Goal: Task Accomplishment & Management: Use online tool/utility

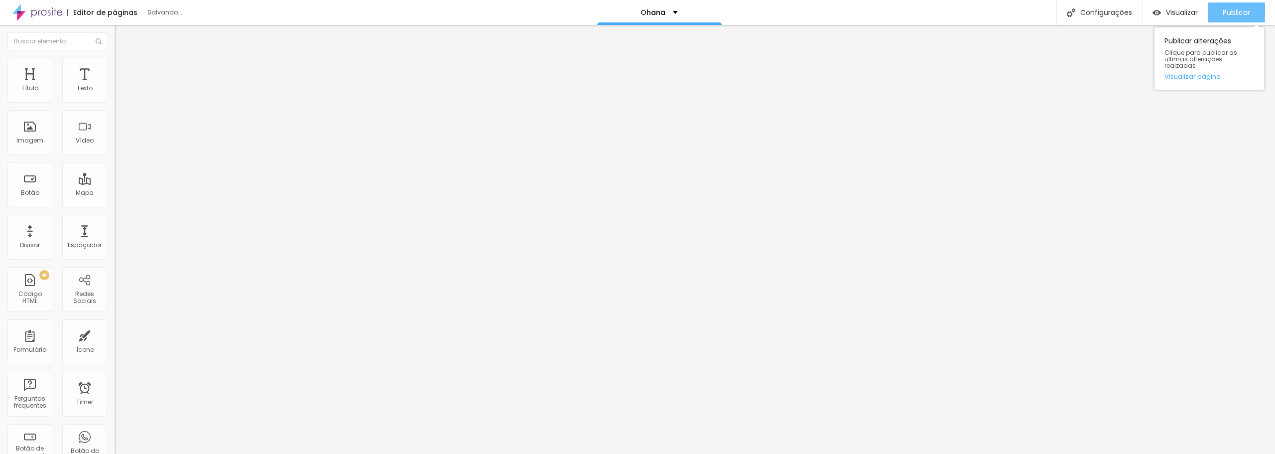
click at [1239, 15] on span "Publicar" at bounding box center [1236, 12] width 27 height 8
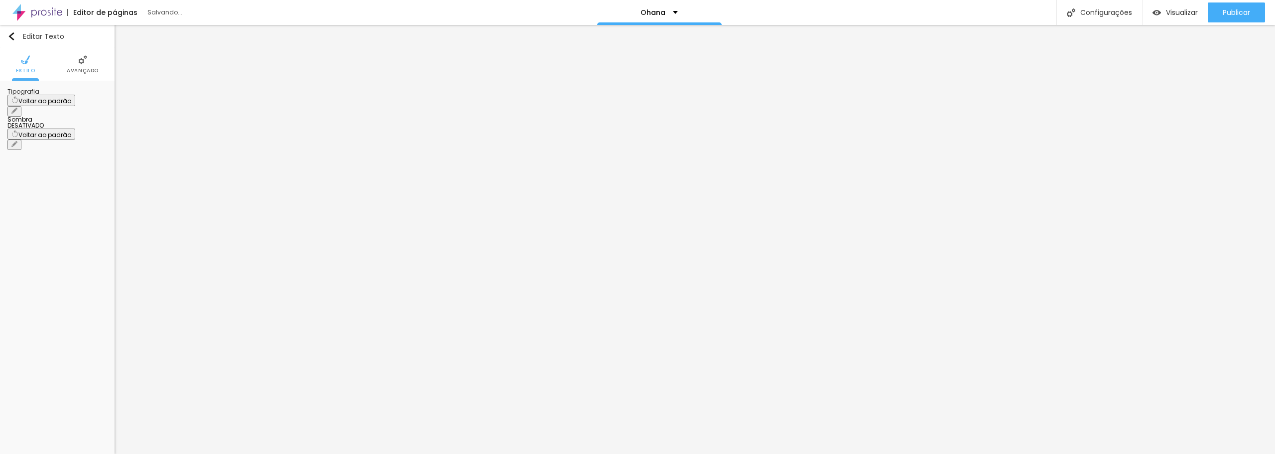
click at [71, 72] on span "Avançado" at bounding box center [83, 70] width 32 height 5
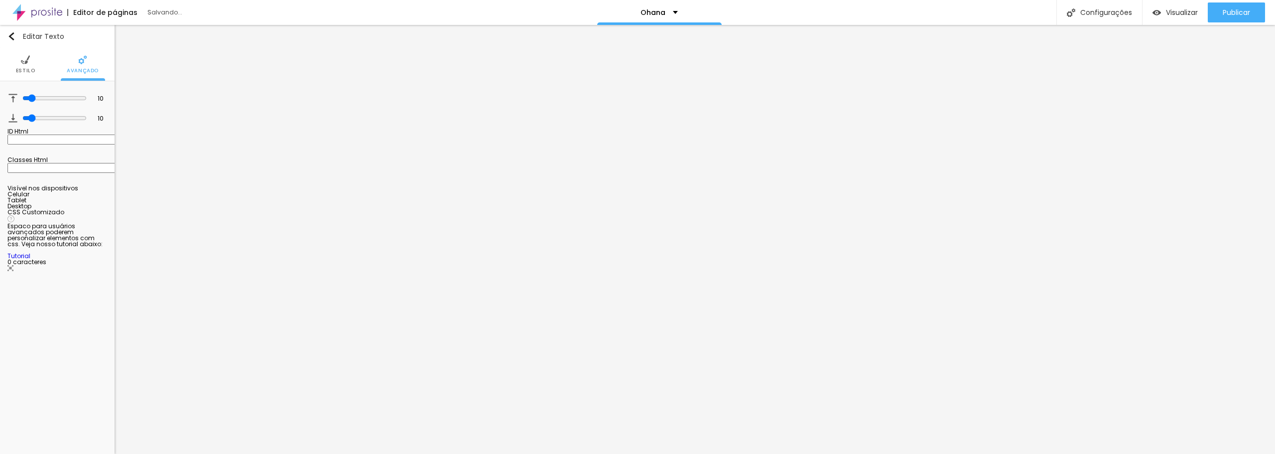
click at [34, 73] on ul "Estilo Avançado" at bounding box center [57, 64] width 115 height 33
click at [21, 64] on img at bounding box center [25, 59] width 9 height 9
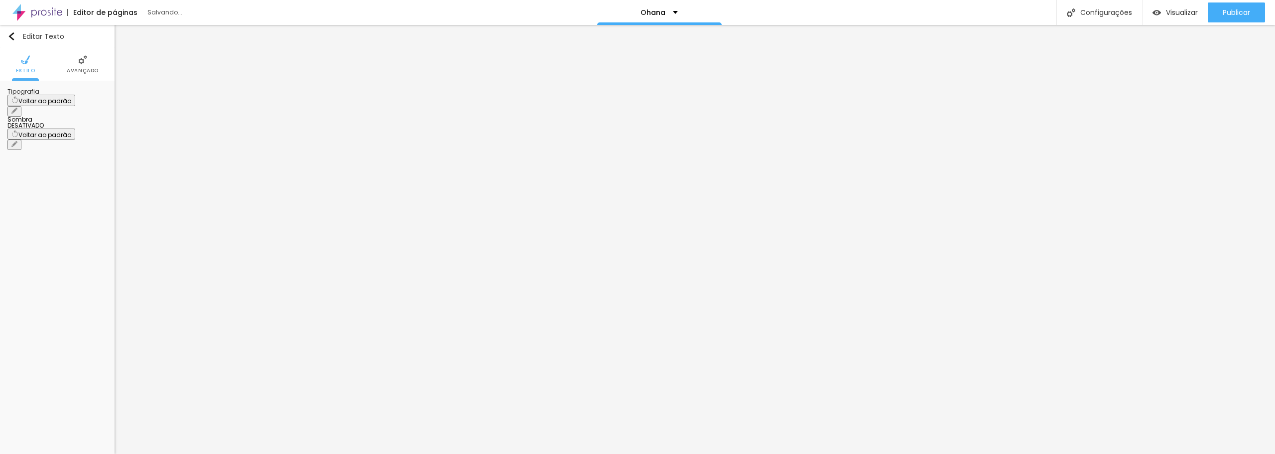
click at [16, 109] on icon "button" at bounding box center [14, 111] width 4 height 4
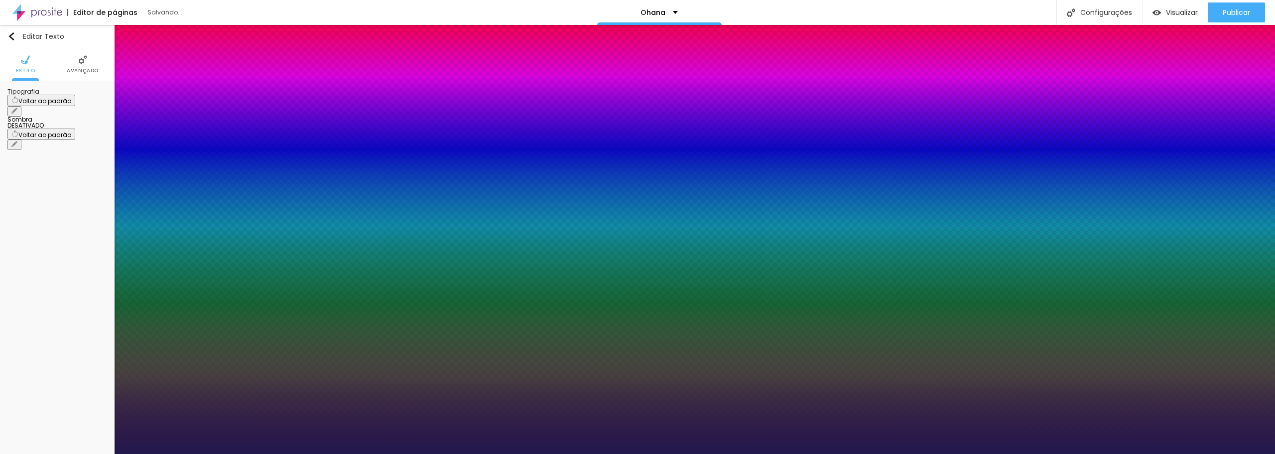
type input "17"
type input "1"
type input "16"
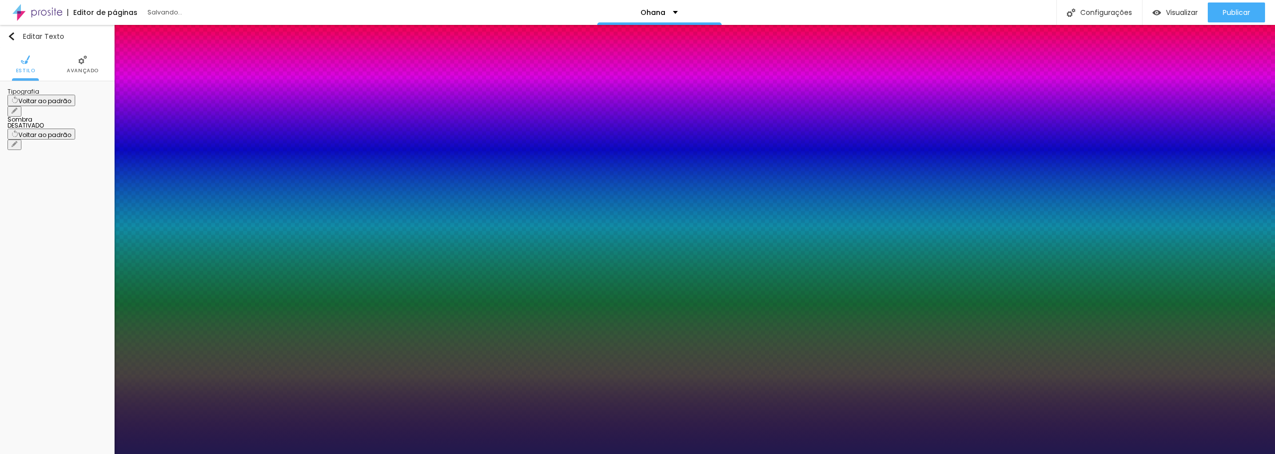
type input "1"
type input "14"
type input "1"
type input "13"
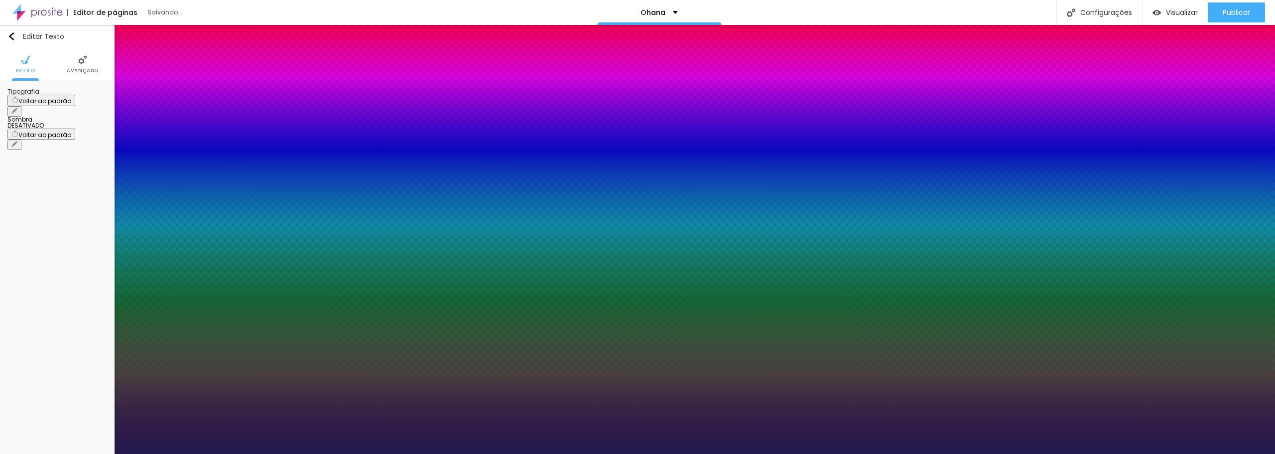
type input "13"
type input "1"
type input "11"
type input "1"
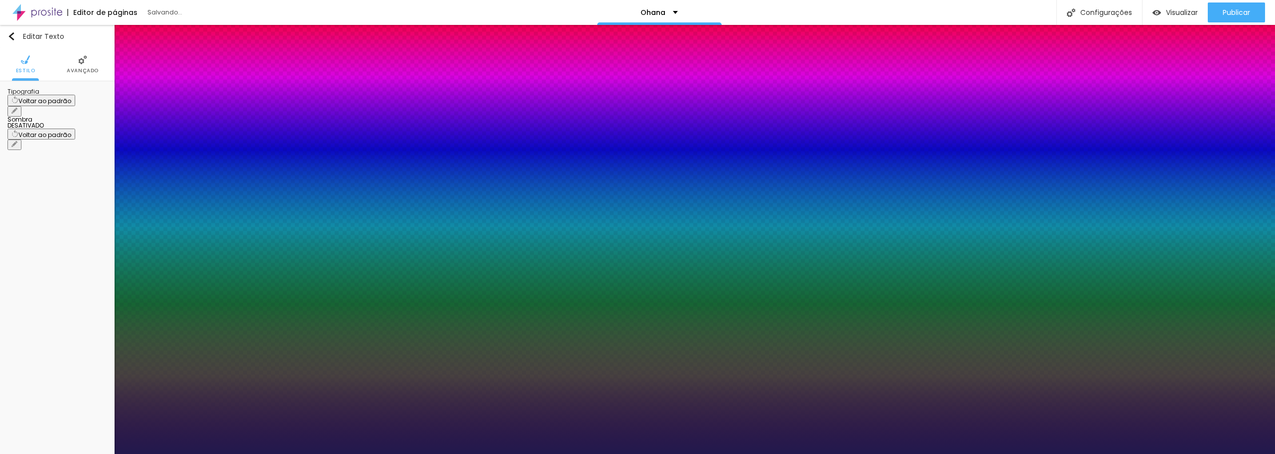
type input "12"
type input "1"
type input "13"
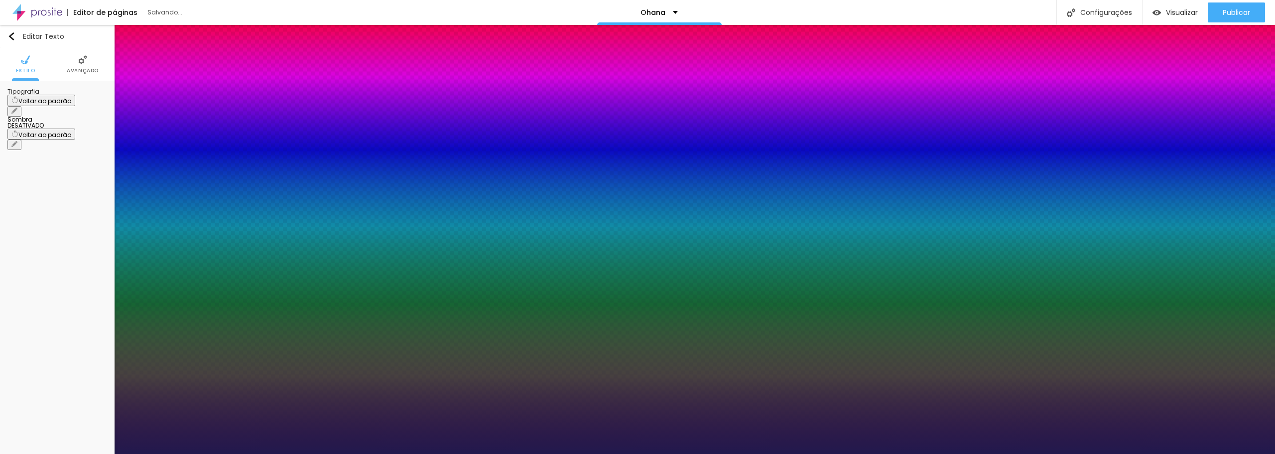
type input "1"
type input "13"
click at [1063, 453] on div at bounding box center [637, 454] width 1275 height 0
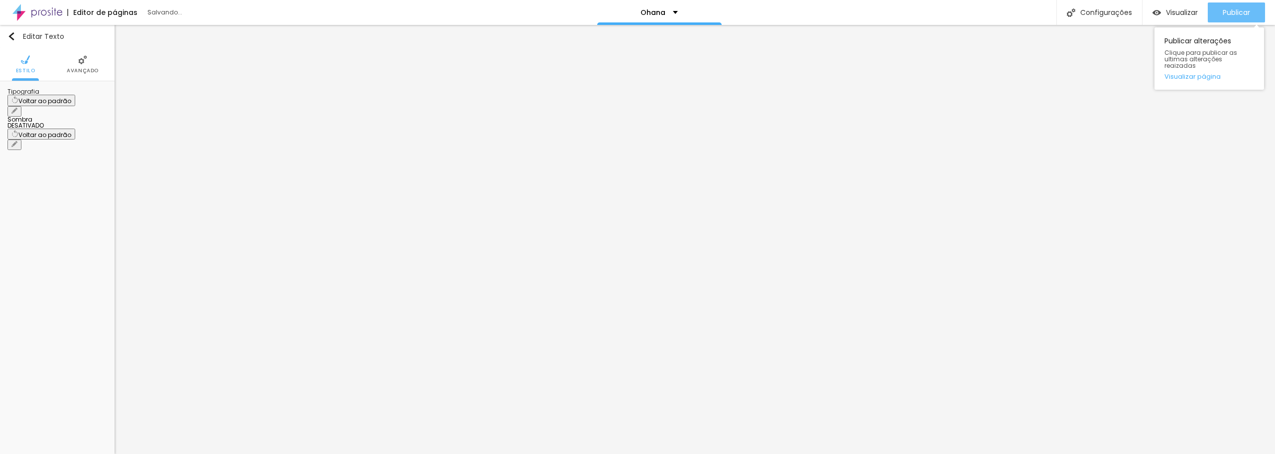
click at [1238, 5] on div "Publicar" at bounding box center [1236, 12] width 27 height 20
click at [1230, 9] on span "Publicar" at bounding box center [1236, 12] width 27 height 8
click at [1248, 10] on span "Publicar" at bounding box center [1236, 12] width 27 height 8
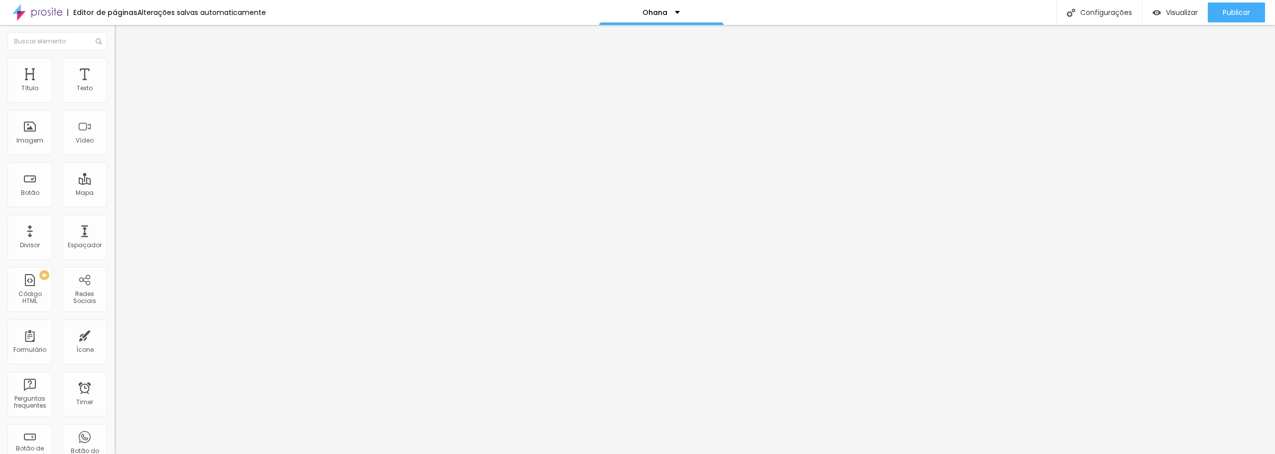
click at [119, 93] on icon "button" at bounding box center [120, 92] width 2 height 2
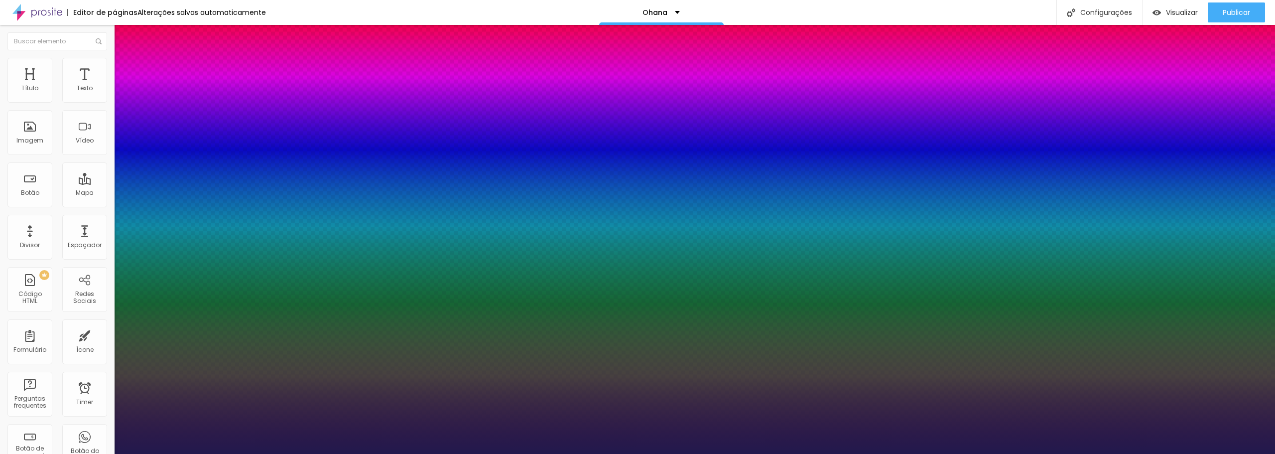
type input "1"
type input "13"
type input "1"
type input "12"
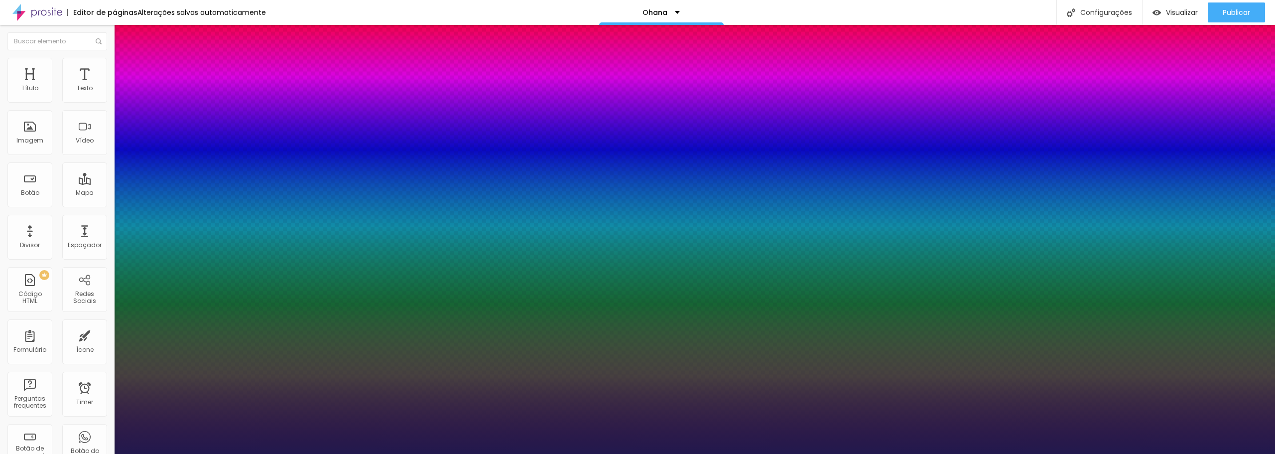
type input "12"
type input "1"
type input "13"
type input "1"
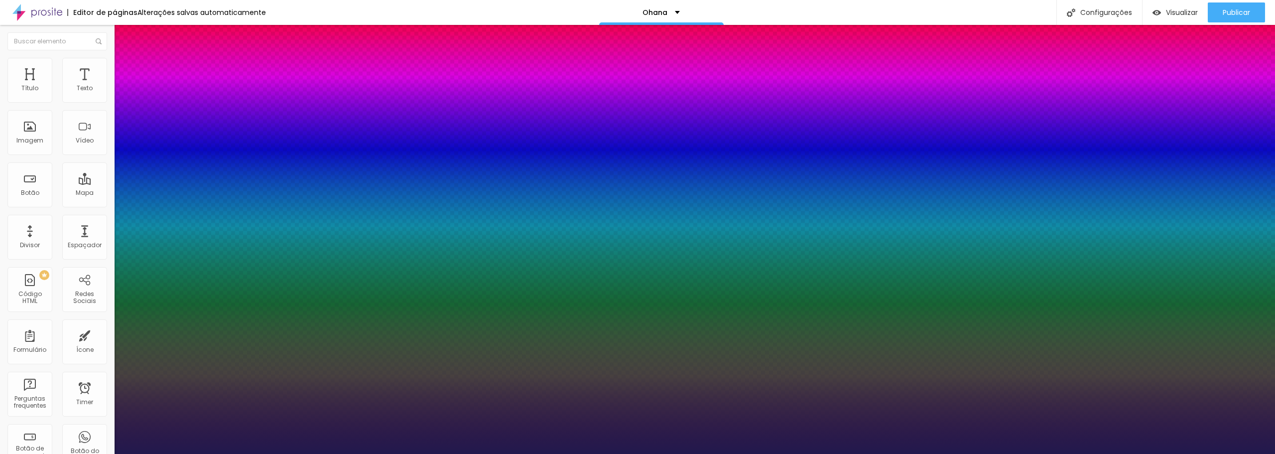
type input "12"
type input "1"
type input "11"
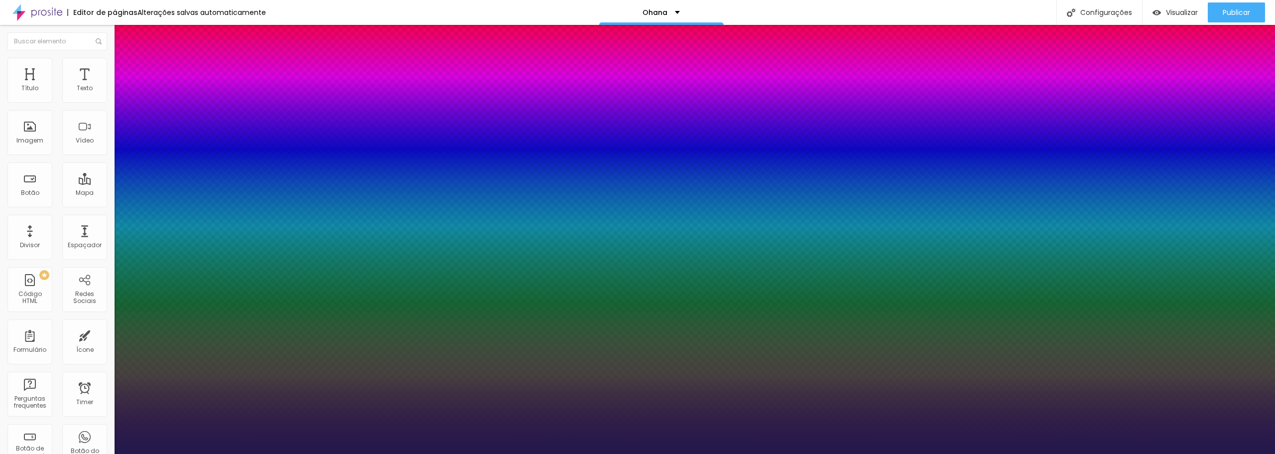
type input "1"
type input "13"
type input "1"
type input "12"
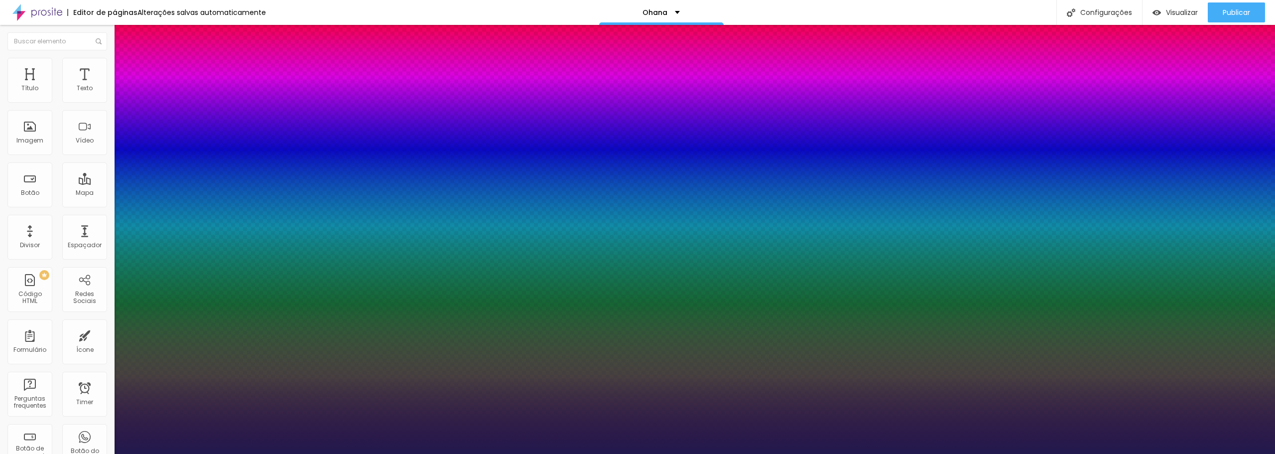
type input "12"
type input "1"
type input "11"
type input "1"
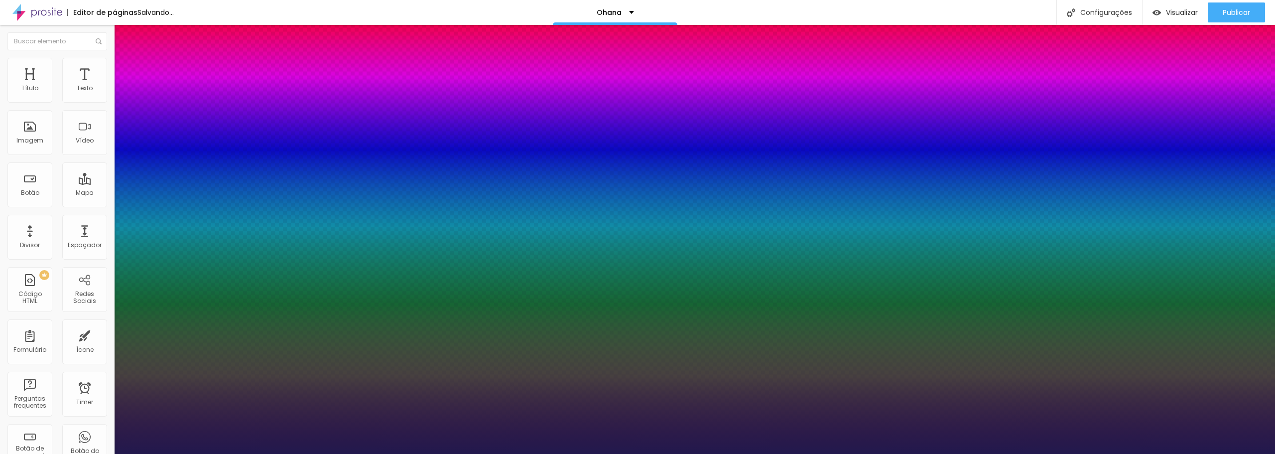
type input "11"
type input "1"
click at [296, 453] on div at bounding box center [637, 454] width 1275 height 0
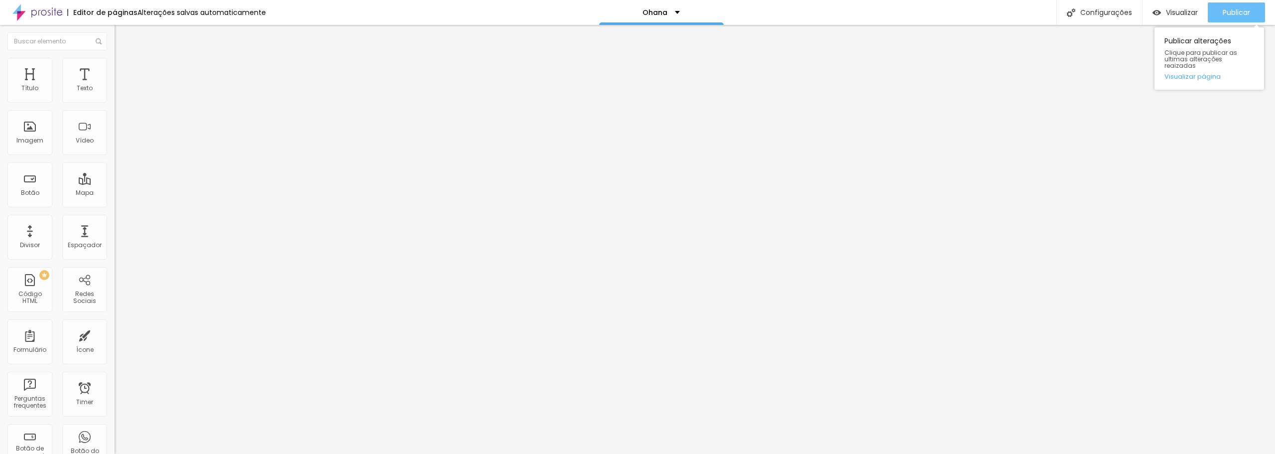
click at [1240, 13] on span "Publicar" at bounding box center [1236, 12] width 27 height 8
click at [123, 84] on span "Titulo 1" at bounding box center [139, 80] width 32 height 8
click at [124, 69] on span "Avançado" at bounding box center [140, 64] width 33 height 8
click at [124, 59] on span "Estilo" at bounding box center [131, 54] width 15 height 8
click at [115, 64] on img at bounding box center [119, 62] width 9 height 9
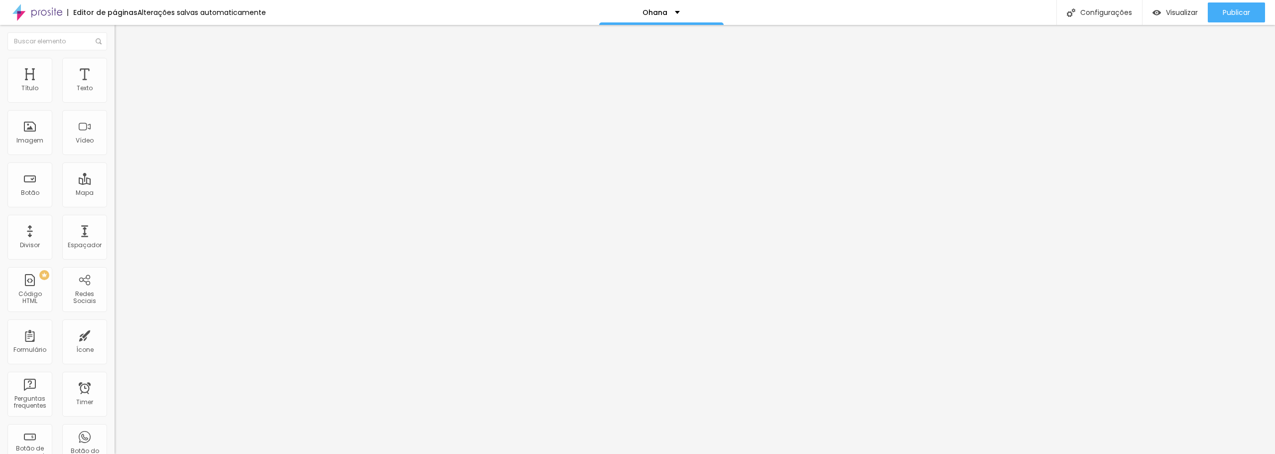
click at [115, 94] on span "Titulo 2" at bounding box center [131, 88] width 32 height 12
click at [115, 84] on span "Titulo 1" at bounding box center [131, 80] width 32 height 8
click at [123, 84] on span "Titulo 1" at bounding box center [139, 80] width 32 height 8
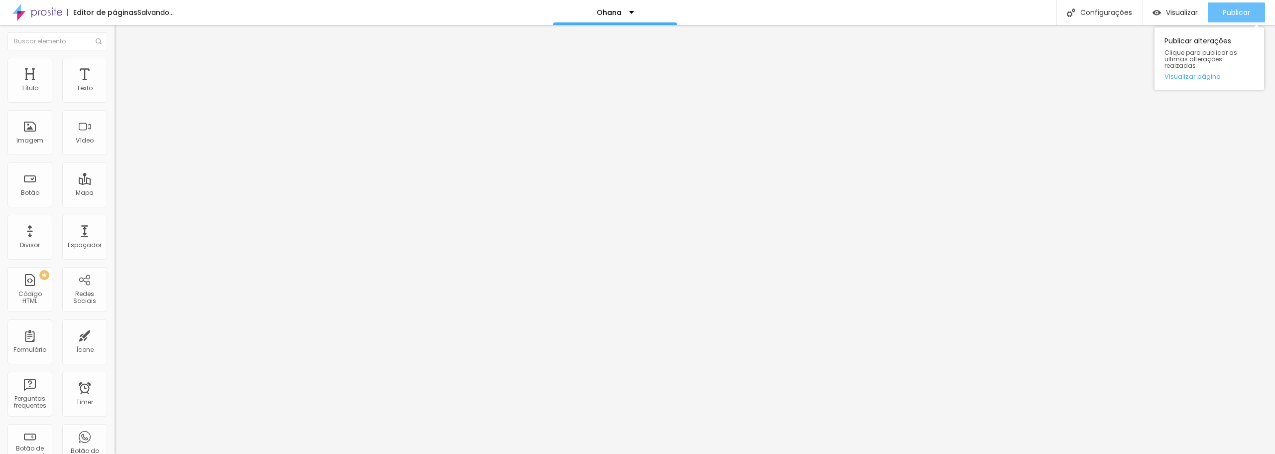
click at [1232, 11] on span "Publicar" at bounding box center [1236, 12] width 27 height 8
click at [1231, 14] on span "Publicar" at bounding box center [1236, 12] width 27 height 8
